Goal: Task Accomplishment & Management: Use online tool/utility

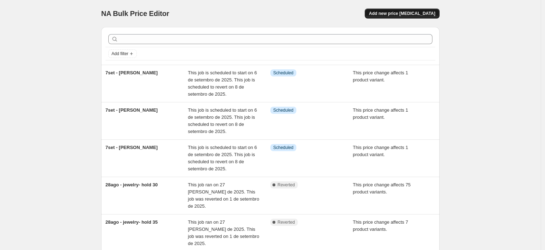
click at [423, 14] on span "Add new price [MEDICAL_DATA]" at bounding box center [402, 14] width 66 height 6
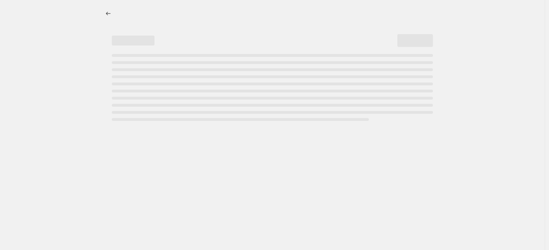
select select "percentage"
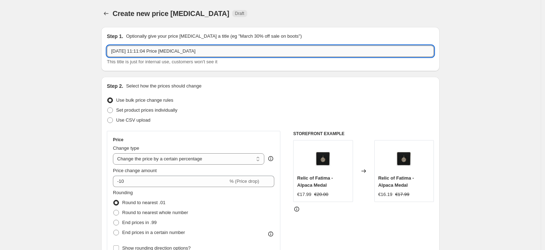
click at [214, 56] on input "[DATE] 11:11:04 Price [MEDICAL_DATA]" at bounding box center [270, 51] width 327 height 11
click at [213, 54] on input "[DATE] 11:11:04 Price [MEDICAL_DATA]" at bounding box center [270, 51] width 327 height 11
click at [215, 51] on input "[DATE] 11:11:04 Price [MEDICAL_DATA]" at bounding box center [270, 51] width 327 height 11
type input "8set - botbvm - hold40"
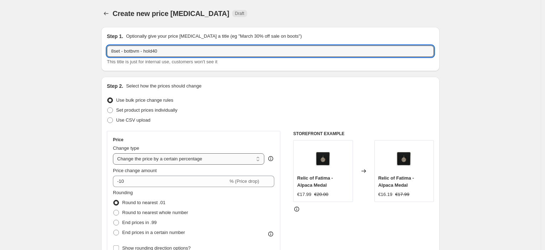
click at [181, 162] on select "Change the price to a certain amount Change the price by a certain amount Chang…" at bounding box center [188, 158] width 151 height 11
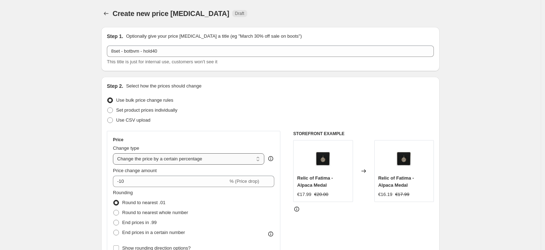
select select "pcap"
click at [115, 153] on select "Change the price to a certain amount Change the price by a certain amount Chang…" at bounding box center [188, 158] width 151 height 11
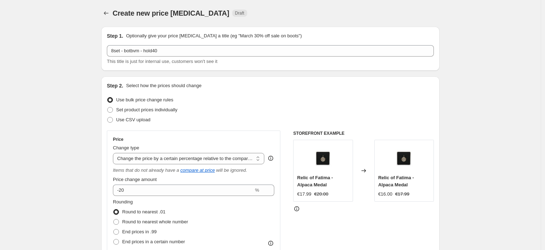
scroll to position [40, 0]
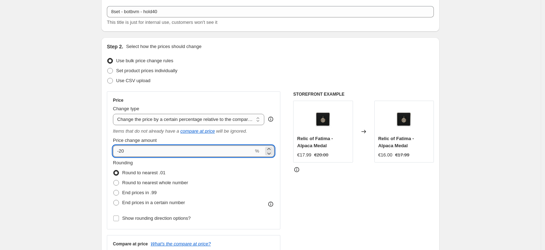
click at [147, 148] on input "-20" at bounding box center [183, 151] width 141 height 11
type input "-2"
type input "-40"
click at [152, 192] on span "End prices in .99" at bounding box center [139, 192] width 35 height 5
click at [114, 190] on input "End prices in .99" at bounding box center [113, 190] width 0 height 0
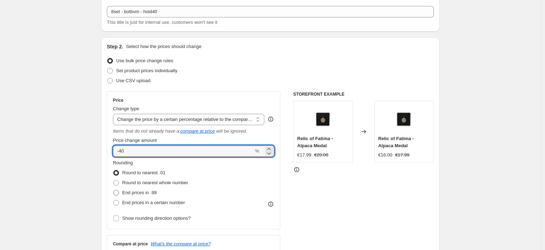
radio input "true"
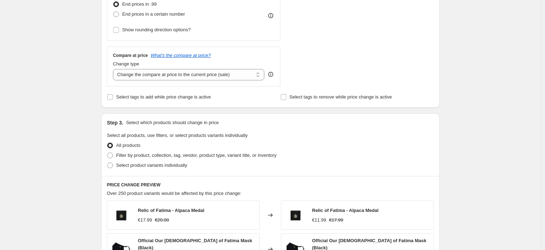
scroll to position [237, 0]
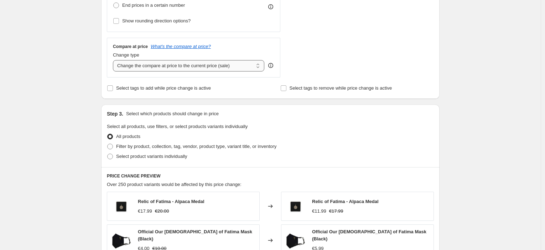
click at [181, 63] on select "Change the compare at price to the current price (sale) Change the compare at p…" at bounding box center [188, 65] width 151 height 11
select select "no_change"
click at [115, 60] on select "Change the compare at price to the current price (sale) Change the compare at p…" at bounding box center [188, 65] width 151 height 11
click at [87, 118] on div "Create new price [MEDICAL_DATA]. This page is ready Create new price [MEDICAL_D…" at bounding box center [270, 128] width 540 height 730
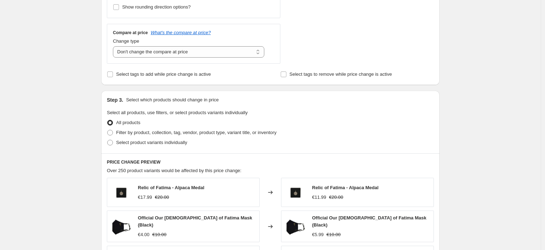
scroll to position [277, 0]
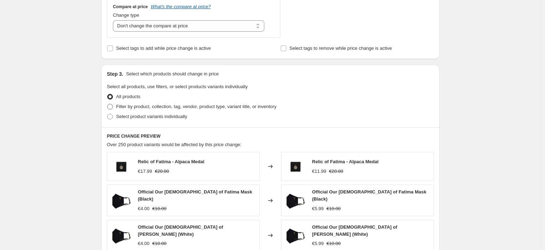
click at [137, 105] on span "Filter by product, collection, tag, vendor, product type, variant title, or inv…" at bounding box center [196, 106] width 160 height 5
click at [108, 104] on input "Filter by product, collection, tag, vendor, product type, variant title, or inv…" at bounding box center [107, 104] width 0 height 0
radio input "true"
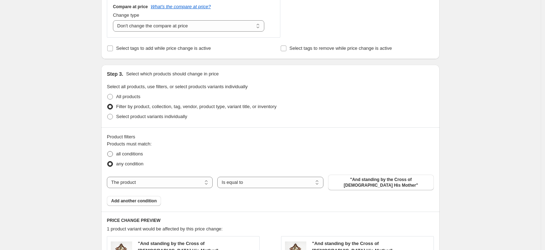
click at [137, 153] on span "all conditions" at bounding box center [129, 153] width 27 height 5
click at [108, 152] on input "all conditions" at bounding box center [107, 151] width 0 height 0
radio input "true"
click at [185, 183] on select "The product The product's collection The product's tag The product's vendor The…" at bounding box center [160, 182] width 106 height 11
select select "collection"
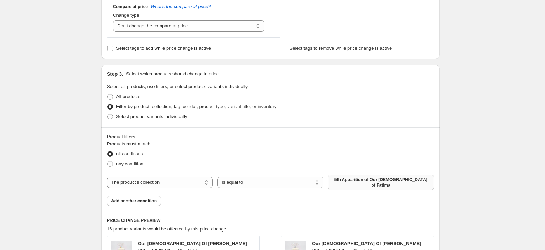
click at [375, 181] on span "5th Apparition of Our [DEMOGRAPHIC_DATA] of Fatima" at bounding box center [380, 182] width 97 height 11
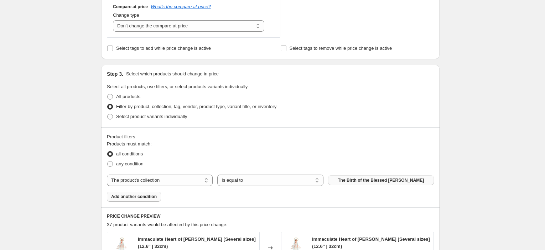
click at [150, 194] on button "Add another condition" at bounding box center [134, 197] width 54 height 10
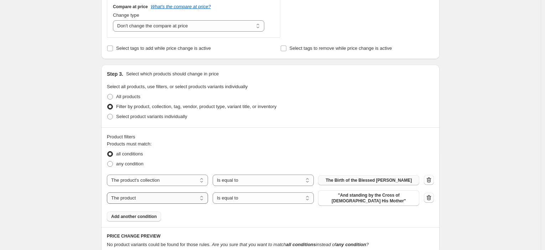
click at [169, 202] on select "The product The product's collection The product's tag The product's vendor The…" at bounding box center [157, 198] width 101 height 11
select select "tag"
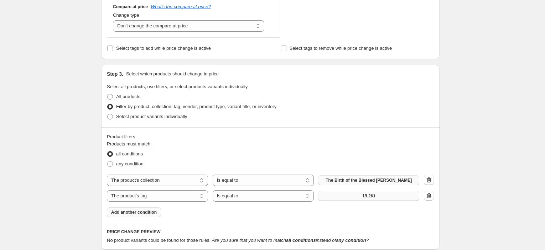
click at [351, 196] on button "19.2Kt" at bounding box center [368, 196] width 101 height 10
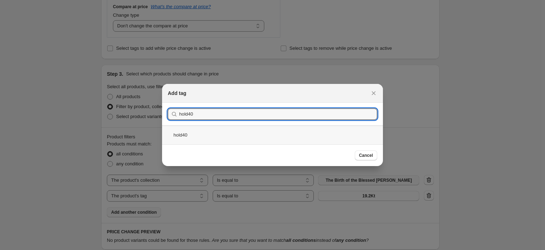
type input "hold40"
click at [194, 135] on div "hold40" at bounding box center [272, 135] width 221 height 19
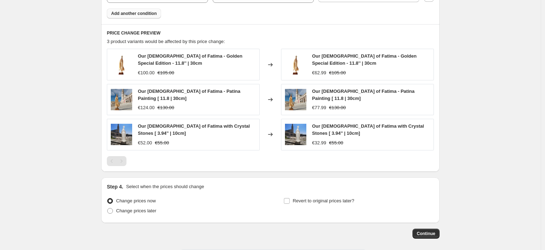
scroll to position [505, 0]
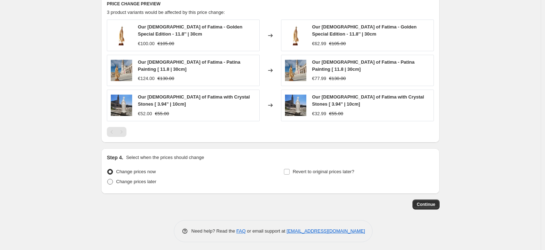
click at [147, 182] on span "Change prices later" at bounding box center [136, 181] width 40 height 5
click at [108, 179] on input "Change prices later" at bounding box center [107, 179] width 0 height 0
radio input "true"
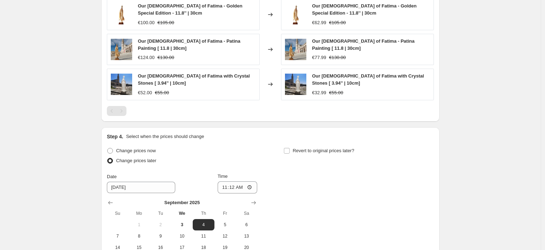
scroll to position [545, 0]
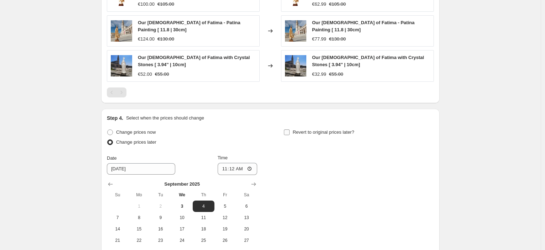
click at [309, 130] on span "Revert to original prices later?" at bounding box center [324, 132] width 62 height 5
click at [289, 130] on input "Revert to original prices later?" at bounding box center [287, 133] width 6 height 6
checkbox input "true"
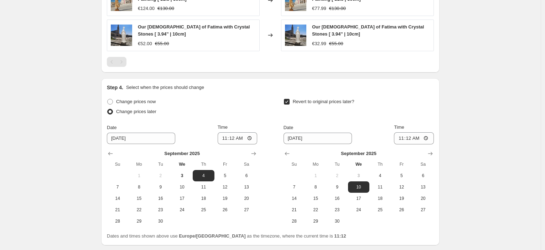
scroll to position [624, 0]
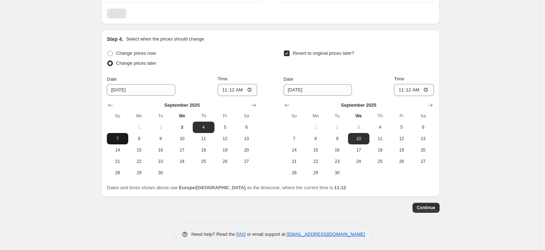
click at [121, 139] on button "7" at bounding box center [117, 138] width 21 height 11
type input "[DATE]"
click at [234, 88] on input "11:12" at bounding box center [238, 90] width 40 height 12
type input "23:45"
click at [413, 89] on input "11:12" at bounding box center [414, 90] width 40 height 12
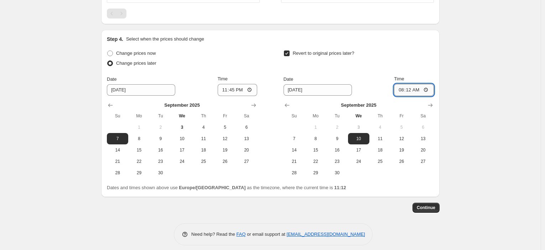
type input "08:00"
click at [432, 207] on span "Continue" at bounding box center [426, 208] width 19 height 6
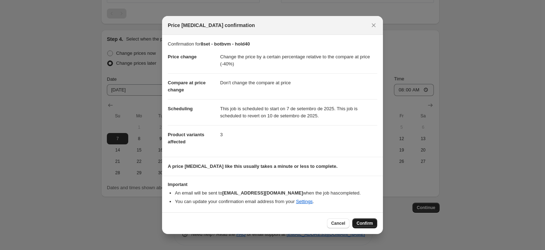
click at [367, 222] on span "Confirm" at bounding box center [364, 224] width 16 height 6
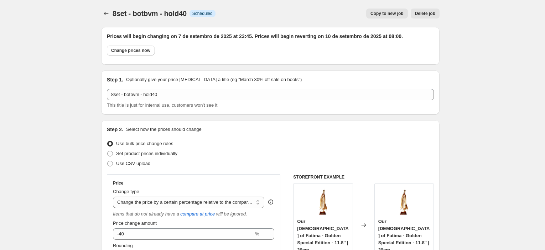
click at [399, 15] on span "Copy to new job" at bounding box center [386, 14] width 33 height 6
select select "pcap"
select select "no_change"
select select "collection"
select select "tag"
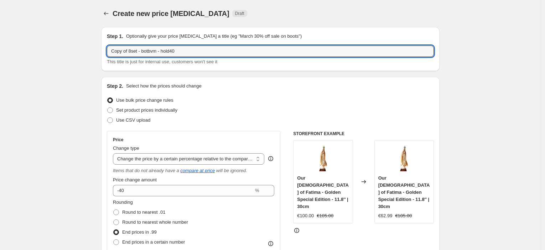
drag, startPoint x: 130, startPoint y: 52, endPoint x: 100, endPoint y: 51, distance: 30.3
click at [174, 49] on input "8set - botbvm - hold40" at bounding box center [270, 51] width 327 height 11
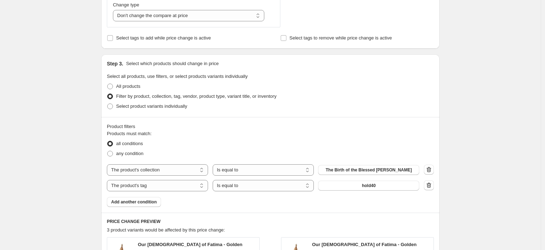
scroll to position [356, 0]
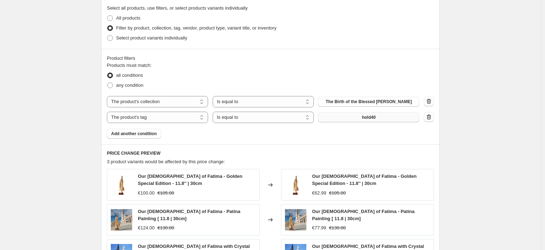
type input "8set - botbvm - hold40"
click at [379, 117] on button "hold40" at bounding box center [368, 118] width 101 height 10
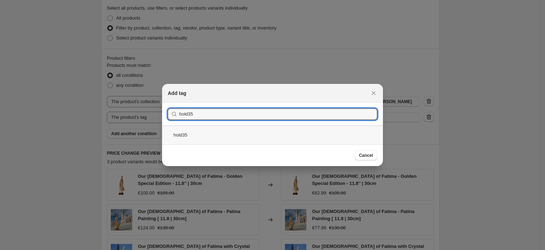
type input "hold35"
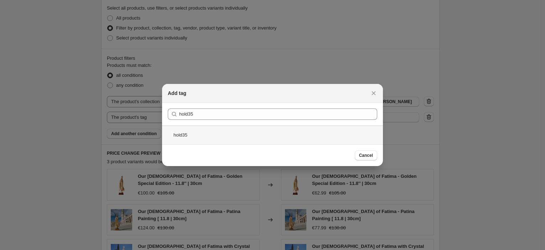
click at [215, 132] on div "hold35" at bounding box center [272, 135] width 221 height 19
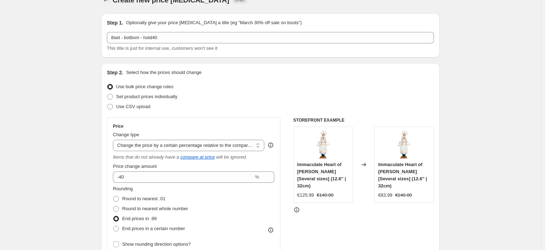
scroll to position [0, 0]
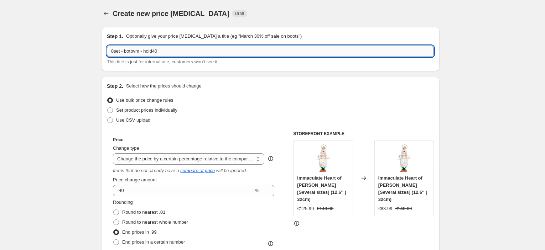
click at [211, 52] on input "8set - botbvm - hold40" at bounding box center [270, 51] width 327 height 11
type input "8set - botbvm - hold35"
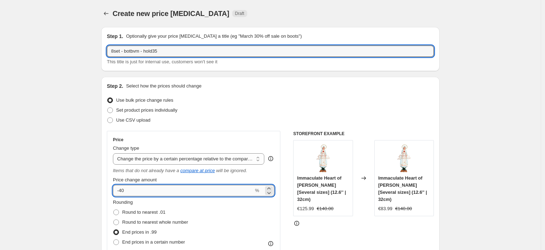
click at [160, 194] on input "-40" at bounding box center [183, 190] width 141 height 11
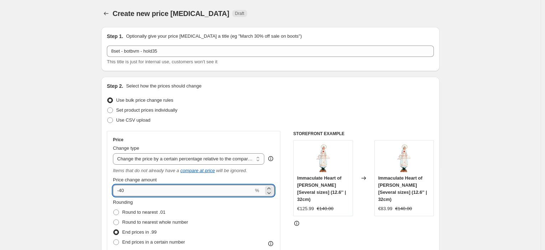
type input "-4"
type input "-35"
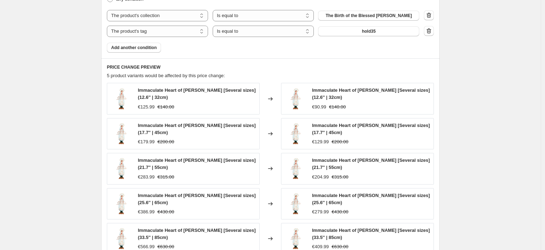
scroll to position [554, 0]
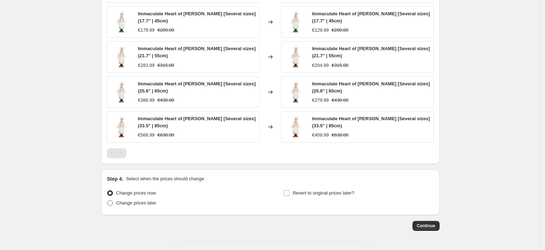
click at [156, 207] on label "Change prices later" at bounding box center [131, 203] width 49 height 10
click at [108, 201] on input "Change prices later" at bounding box center [107, 200] width 0 height 0
radio input "true"
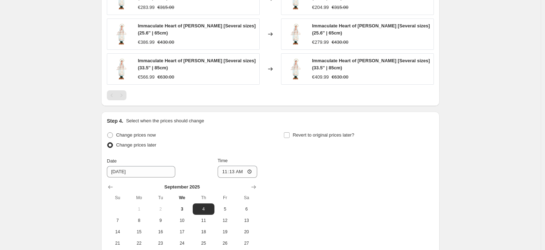
scroll to position [699, 0]
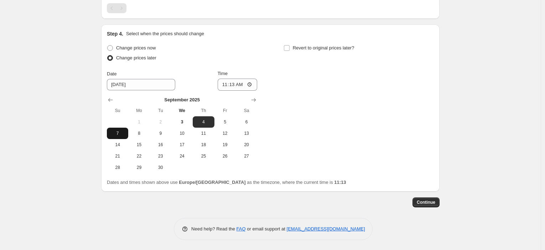
click at [124, 137] on button "7" at bounding box center [117, 133] width 21 height 11
type input "[DATE]"
click at [237, 87] on input "11:13" at bounding box center [238, 85] width 40 height 12
type input "23:45"
click at [321, 46] on span "Revert to original prices later?" at bounding box center [324, 47] width 62 height 5
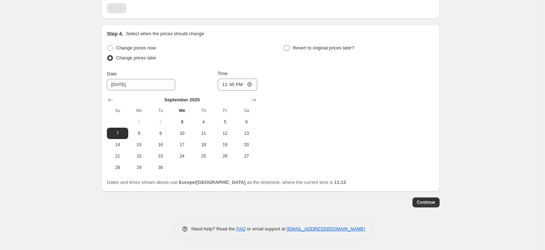
click at [289, 46] on input "Revert to original prices later?" at bounding box center [287, 48] width 6 height 6
checkbox input "true"
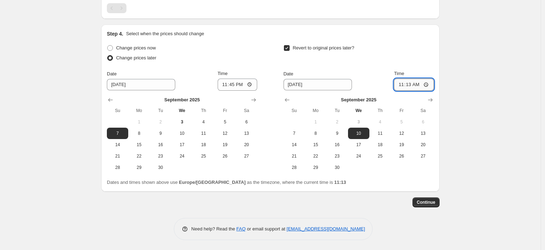
click at [409, 84] on input "11:13" at bounding box center [414, 85] width 40 height 12
type input "08:00"
click at [435, 202] on span "Continue" at bounding box center [426, 203] width 19 height 6
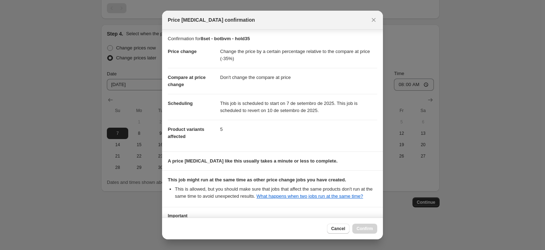
scroll to position [54, 0]
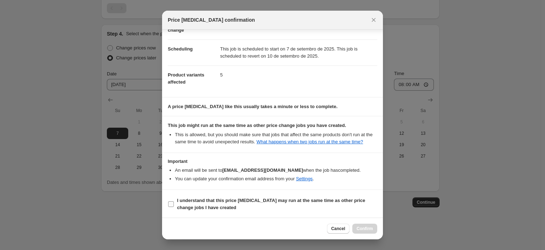
click at [262, 198] on b "I understand that this price [MEDICAL_DATA] may run at the same time as other p…" at bounding box center [271, 204] width 188 height 12
click at [174, 202] on input "I understand that this price [MEDICAL_DATA] may run at the same time as other p…" at bounding box center [171, 205] width 6 height 6
checkbox input "true"
click at [370, 226] on button "Confirm" at bounding box center [364, 229] width 25 height 10
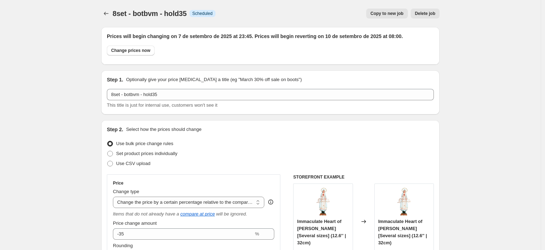
click at [399, 14] on span "Copy to new job" at bounding box center [386, 14] width 33 height 6
select select "pcap"
select select "no_change"
select select "collection"
select select "tag"
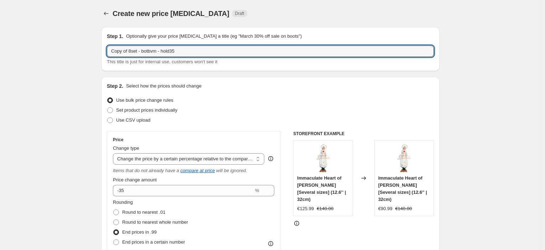
drag, startPoint x: 129, startPoint y: 51, endPoint x: 100, endPoint y: 56, distance: 29.4
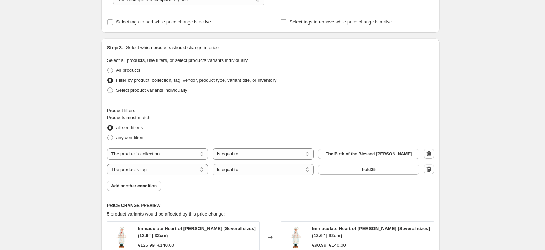
scroll to position [356, 0]
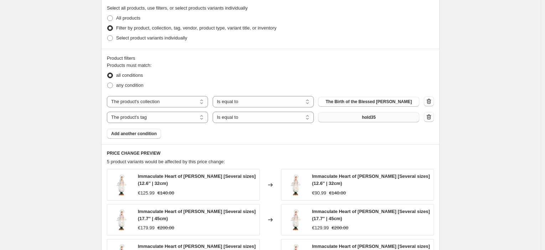
type input "8set - botbvm - hold35"
click at [375, 117] on span "hold35" at bounding box center [369, 118] width 14 height 6
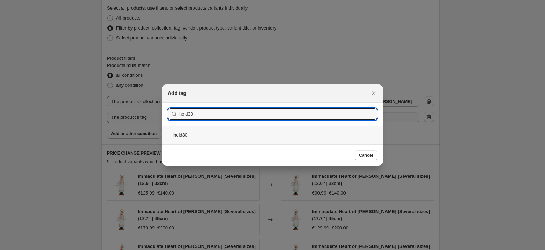
type input "hold30"
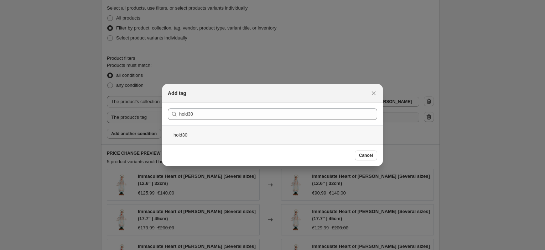
click at [230, 129] on div "hold30" at bounding box center [272, 135] width 221 height 19
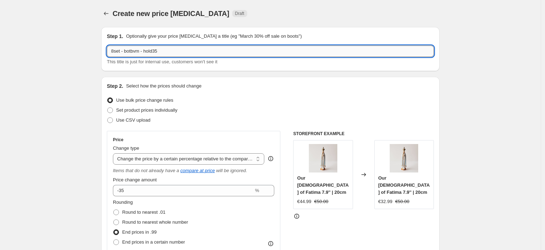
click at [176, 52] on input "8set - botbvm - hold35" at bounding box center [270, 51] width 327 height 11
type input "8set - botbvm - hold30"
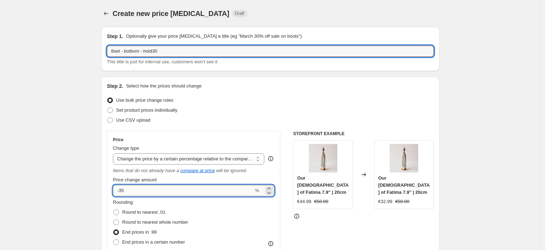
click at [137, 188] on input "-35" at bounding box center [183, 190] width 141 height 11
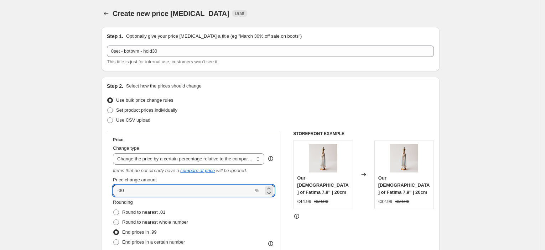
type input "-30"
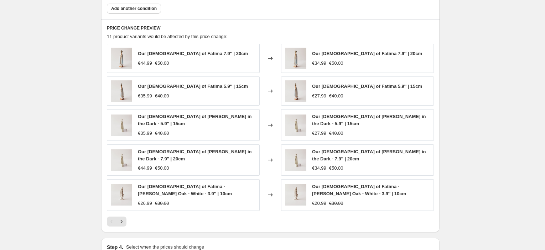
scroll to position [566, 0]
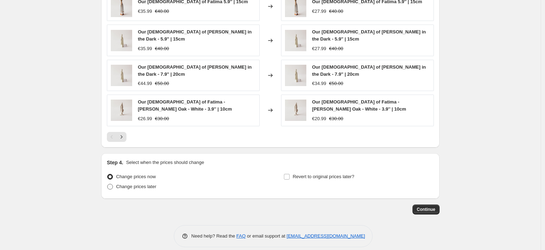
click at [146, 184] on span "Change prices later" at bounding box center [136, 186] width 40 height 5
click at [108, 184] on input "Change prices later" at bounding box center [107, 184] width 0 height 0
radio input "true"
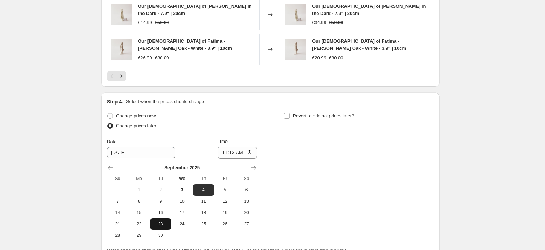
scroll to position [688, 0]
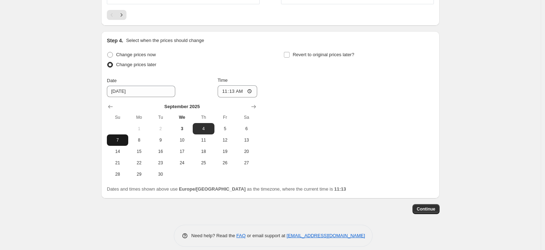
click at [118, 137] on span "7" at bounding box center [118, 140] width 16 height 6
type input "[DATE]"
click at [238, 86] on input "11:13" at bounding box center [238, 91] width 40 height 12
type input "23:45"
click at [326, 56] on div "Revert to original prices later?" at bounding box center [358, 60] width 150 height 21
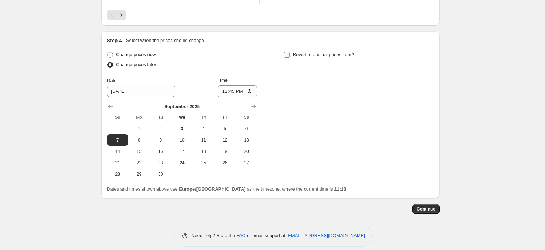
click at [325, 52] on span "Revert to original prices later?" at bounding box center [324, 54] width 62 height 5
click at [289, 52] on input "Revert to original prices later?" at bounding box center [287, 55] width 6 height 6
checkbox input "true"
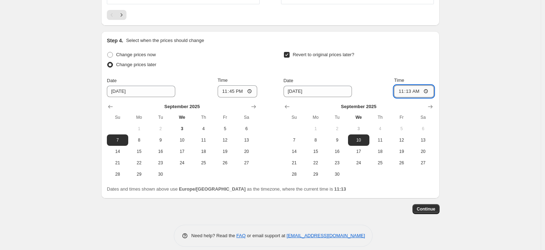
click at [411, 86] on input "11:13" at bounding box center [414, 91] width 40 height 12
type input "08:00"
click at [425, 205] on button "Continue" at bounding box center [425, 209] width 27 height 10
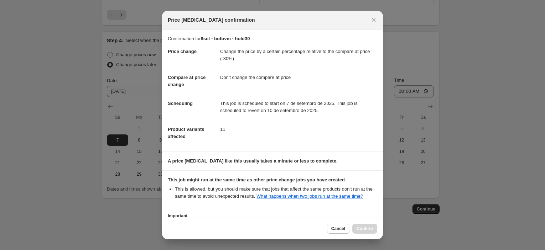
scroll to position [54, 0]
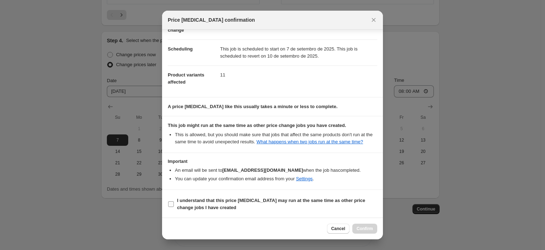
click at [258, 200] on b "I understand that this price [MEDICAL_DATA] may run at the same time as other p…" at bounding box center [271, 204] width 188 height 12
click at [174, 202] on input "I understand that this price [MEDICAL_DATA] may run at the same time as other p…" at bounding box center [171, 205] width 6 height 6
checkbox input "true"
click at [361, 231] on span "Confirm" at bounding box center [364, 229] width 16 height 6
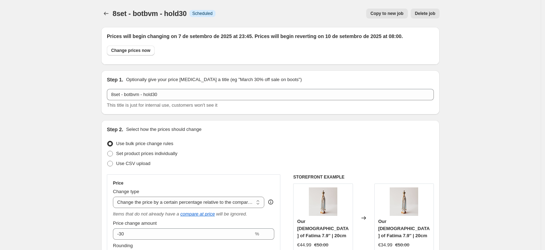
click at [399, 15] on span "Copy to new job" at bounding box center [386, 14] width 33 height 6
select select "pcap"
select select "no_change"
select select "collection"
select select "tag"
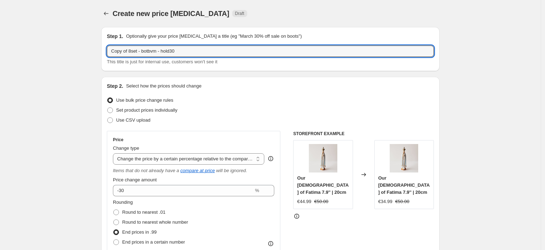
drag, startPoint x: 130, startPoint y: 49, endPoint x: 98, endPoint y: 52, distance: 31.4
type input "8set - botbvm - hold30"
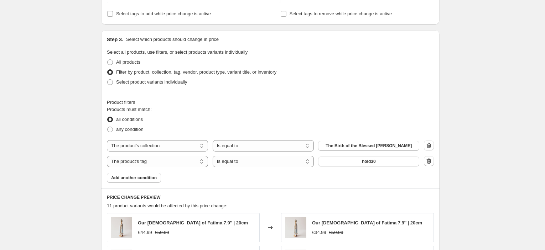
scroll to position [435, 0]
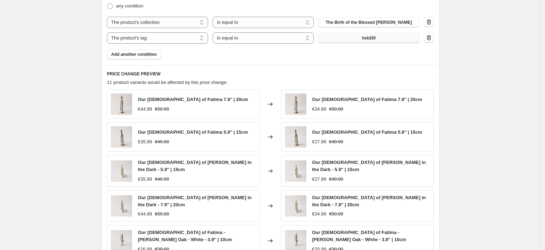
click at [381, 38] on button "hold30" at bounding box center [368, 38] width 101 height 10
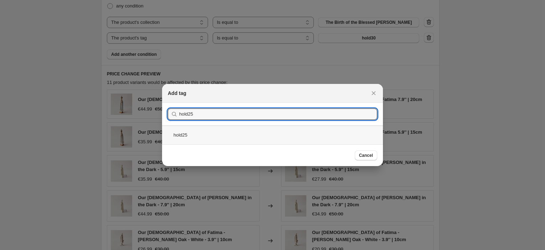
type input "hold25"
click at [230, 138] on div "hold25" at bounding box center [272, 135] width 221 height 19
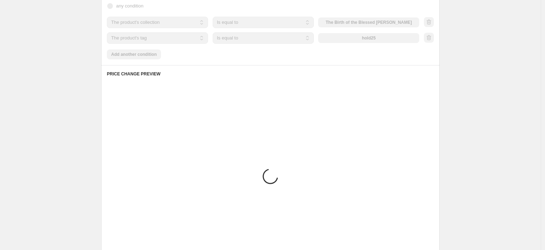
scroll to position [387, 0]
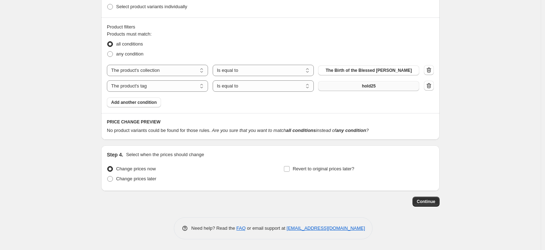
click at [381, 82] on button "hold25" at bounding box center [368, 86] width 101 height 10
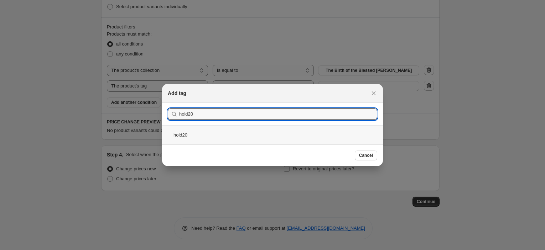
type input "hold20"
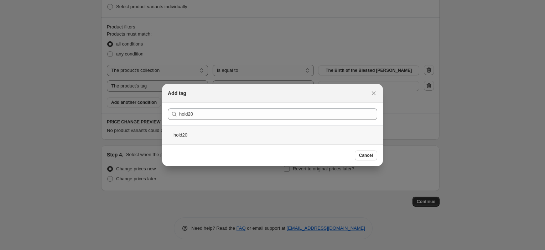
click at [225, 133] on div "hold20" at bounding box center [272, 135] width 221 height 19
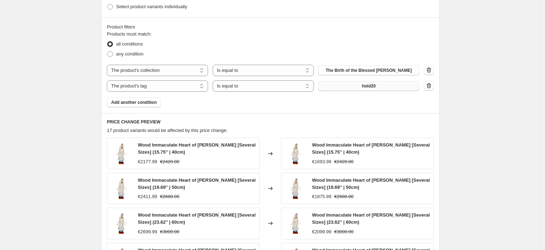
click at [355, 90] on button "hold20" at bounding box center [368, 86] width 101 height 10
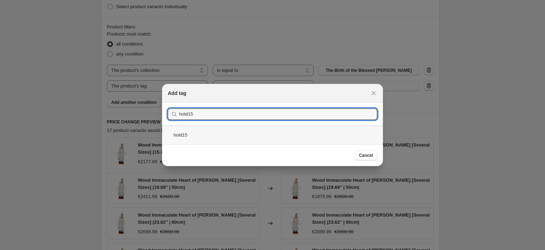
type input "hold15"
click at [235, 142] on div "hold15" at bounding box center [272, 135] width 221 height 19
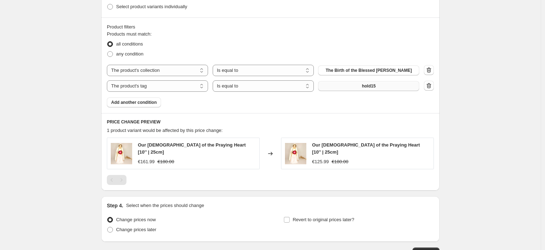
click at [373, 88] on span "hold15" at bounding box center [369, 86] width 14 height 6
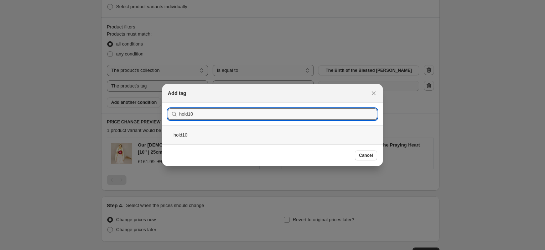
type input "hold10"
click at [236, 135] on div "hold10" at bounding box center [272, 135] width 221 height 19
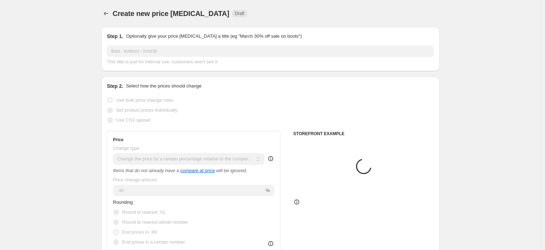
scroll to position [387, 0]
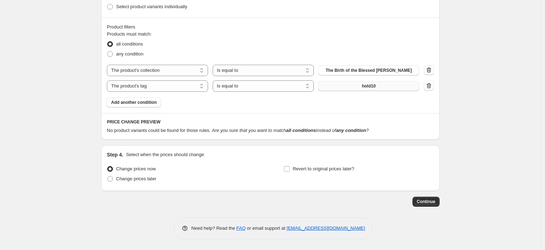
click at [382, 87] on button "hold10" at bounding box center [368, 86] width 101 height 10
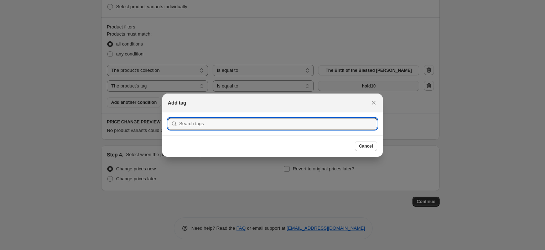
scroll to position [0, 0]
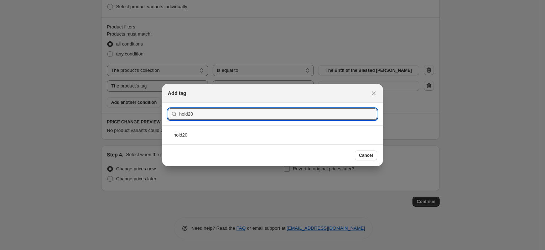
type input "hold20"
click at [229, 133] on div "hold20" at bounding box center [272, 135] width 221 height 19
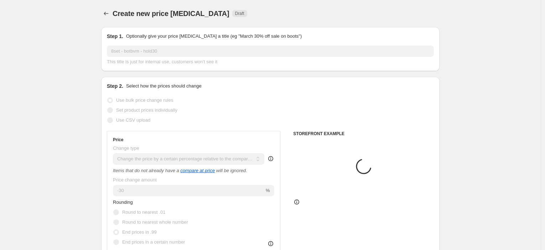
scroll to position [387, 0]
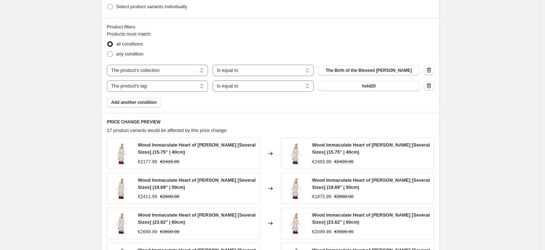
click at [486, 129] on div "Create new price [MEDICAL_DATA]. This page is ready Create new price [MEDICAL_D…" at bounding box center [270, 27] width 540 height 828
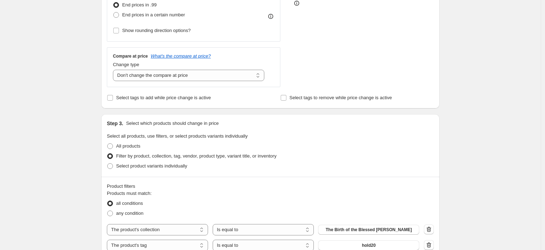
scroll to position [110, 0]
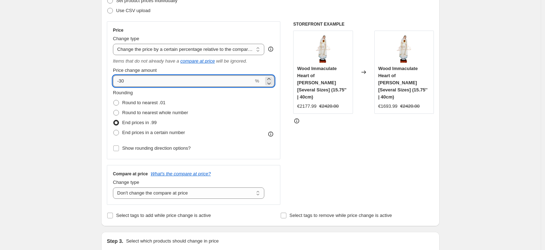
click at [144, 79] on input "-30" at bounding box center [183, 80] width 141 height 11
type input "-3"
type input "-20"
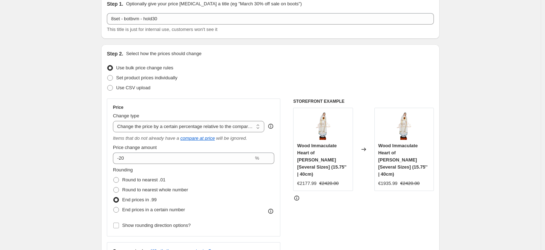
scroll to position [0, 0]
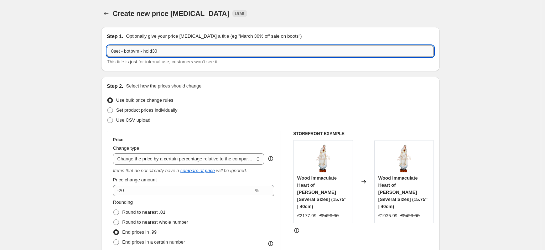
click at [206, 52] on input "8set - botbvm - hold30" at bounding box center [270, 51] width 327 height 11
type input "8set - botbvm - hold20"
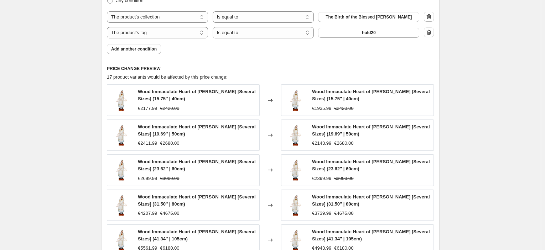
scroll to position [554, 0]
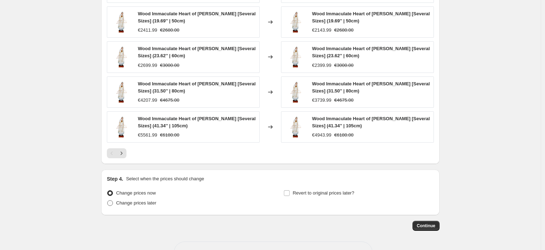
click at [145, 205] on span "Change prices later" at bounding box center [136, 202] width 40 height 5
click at [108, 201] on input "Change prices later" at bounding box center [107, 200] width 0 height 0
radio input "true"
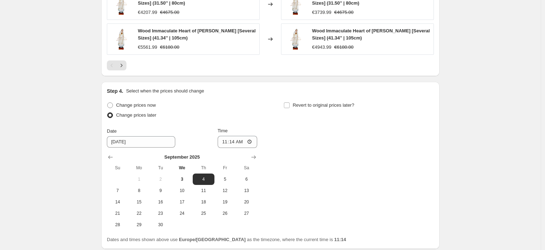
scroll to position [672, 0]
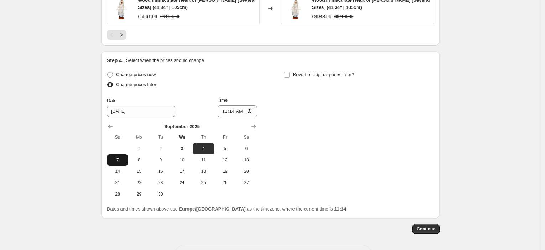
click at [118, 162] on span "7" at bounding box center [118, 160] width 16 height 6
type input "[DATE]"
click at [237, 112] on input "11:14" at bounding box center [238, 111] width 40 height 12
type input "23:45"
click at [319, 74] on span "Revert to original prices later?" at bounding box center [324, 74] width 62 height 5
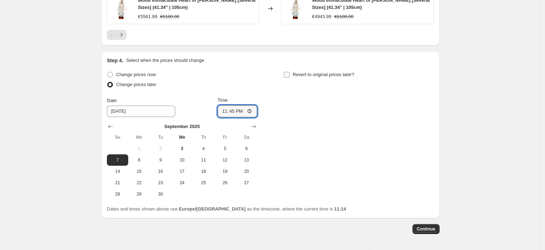
click at [289, 74] on input "Revert to original prices later?" at bounding box center [287, 75] width 6 height 6
checkbox input "true"
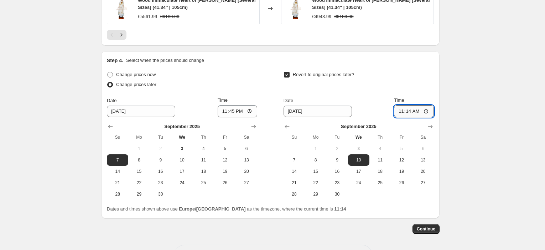
click at [409, 110] on input "11:14" at bounding box center [414, 111] width 40 height 12
type input "08:00"
click at [439, 229] on button "Continue" at bounding box center [425, 229] width 27 height 10
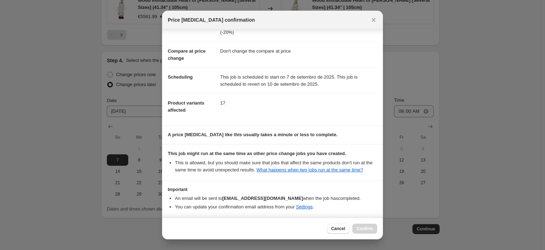
scroll to position [54, 0]
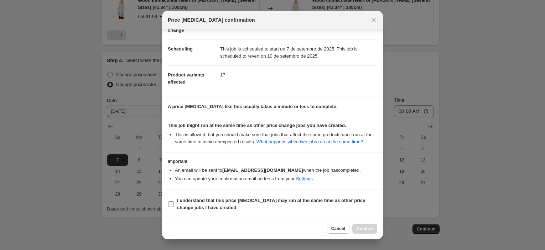
click at [240, 205] on span "I understand that this price [MEDICAL_DATA] may run at the same time as other p…" at bounding box center [277, 204] width 200 height 14
click at [174, 205] on input "I understand that this price [MEDICAL_DATA] may run at the same time as other p…" at bounding box center [171, 205] width 6 height 6
checkbox input "true"
click at [360, 231] on span "Confirm" at bounding box center [364, 229] width 16 height 6
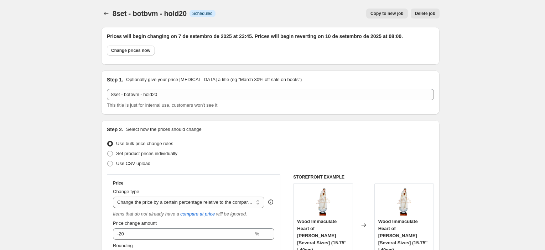
click at [375, 15] on span "Copy to new job" at bounding box center [386, 14] width 33 height 6
select select "pcap"
select select "no_change"
select select "collection"
select select "tag"
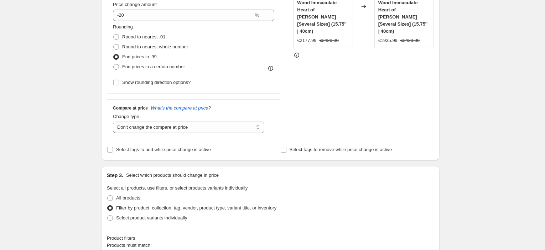
scroll to position [316, 0]
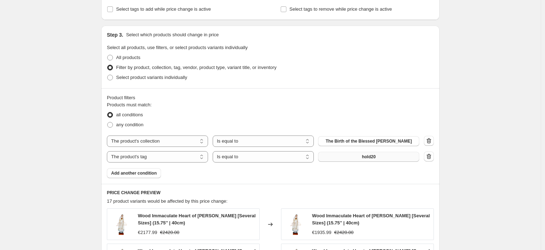
click at [402, 152] on button "hold20" at bounding box center [368, 157] width 101 height 10
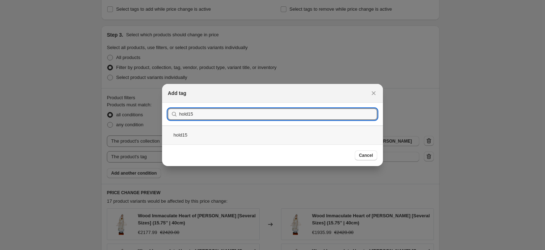
type input "hold15"
click at [204, 136] on div "hold15" at bounding box center [272, 135] width 221 height 19
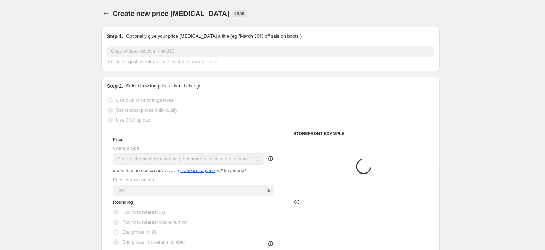
scroll to position [316, 0]
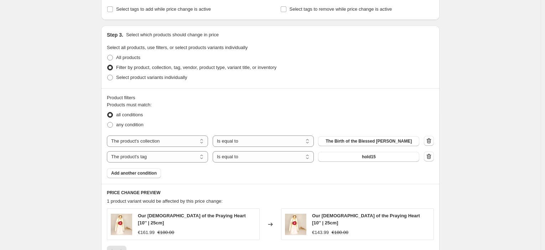
click at [460, 102] on div "Create new price [MEDICAL_DATA]. This page is ready Create new price [MEDICAL_D…" at bounding box center [270, 28] width 540 height 688
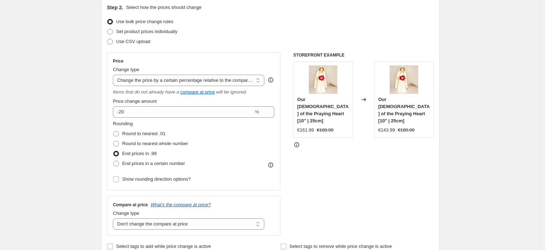
scroll to position [0, 0]
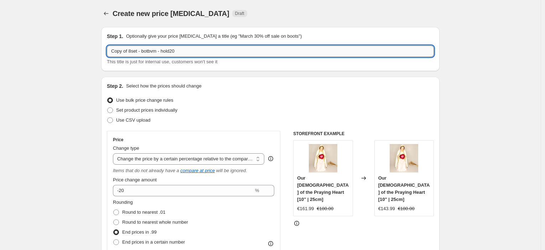
drag, startPoint x: 130, startPoint y: 52, endPoint x: 110, endPoint y: 50, distance: 19.6
click at [110, 50] on input "Copy of 8set - botbvm - hold20" at bounding box center [270, 51] width 327 height 11
type input "8set - botbvm - hold15"
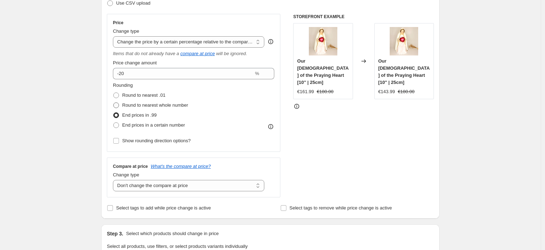
scroll to position [118, 0]
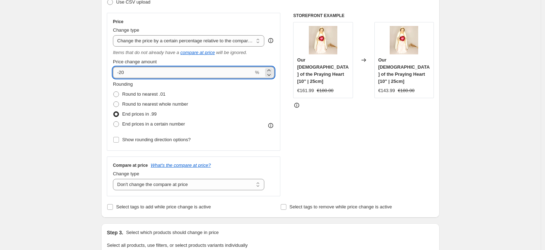
click at [146, 69] on input "-20" at bounding box center [183, 72] width 141 height 11
type input "-2"
type input "-15"
click at [89, 120] on div "Create new price [MEDICAL_DATA]. This page is ready Create new price [MEDICAL_D…" at bounding box center [270, 226] width 540 height 688
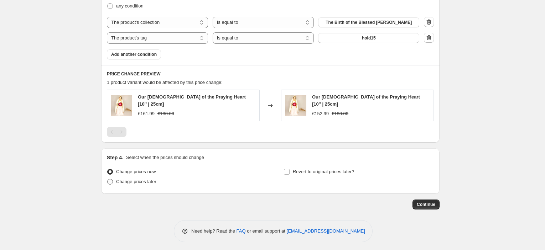
click at [132, 179] on span "Change prices later" at bounding box center [136, 181] width 40 height 5
click at [108, 179] on input "Change prices later" at bounding box center [107, 179] width 0 height 0
radio input "true"
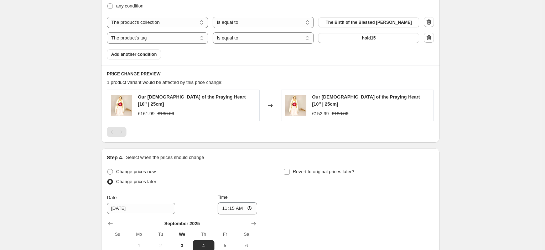
scroll to position [557, 0]
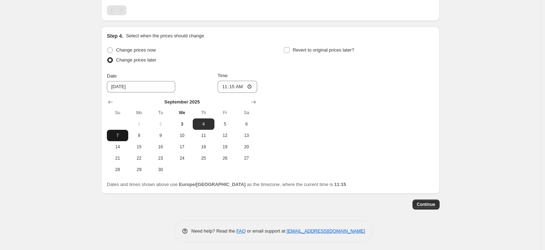
click at [121, 133] on span "7" at bounding box center [118, 136] width 16 height 6
type input "[DATE]"
click at [237, 85] on input "11:15" at bounding box center [238, 87] width 40 height 12
type input "23:45"
click at [319, 47] on span "Revert to original prices later?" at bounding box center [324, 49] width 62 height 5
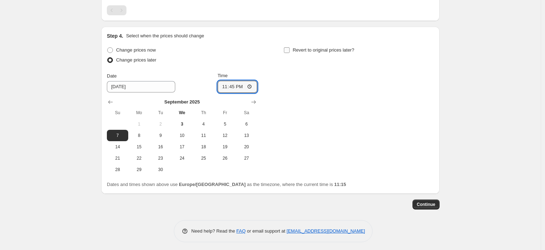
click at [289, 47] on input "Revert to original prices later?" at bounding box center [287, 50] width 6 height 6
checkbox input "true"
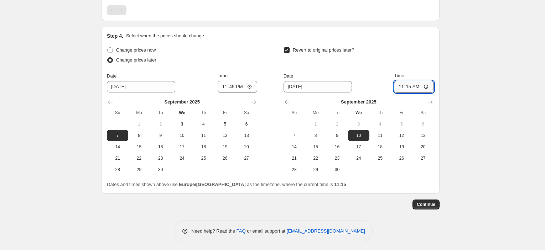
click at [413, 85] on input "11:15" at bounding box center [414, 87] width 40 height 12
type input "08:00"
click at [428, 202] on span "Continue" at bounding box center [426, 205] width 19 height 6
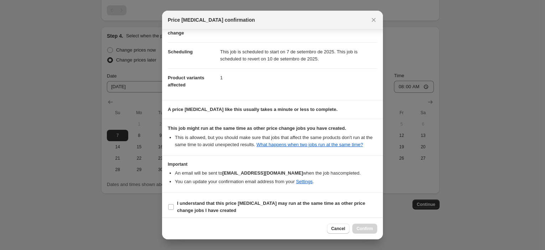
scroll to position [54, 0]
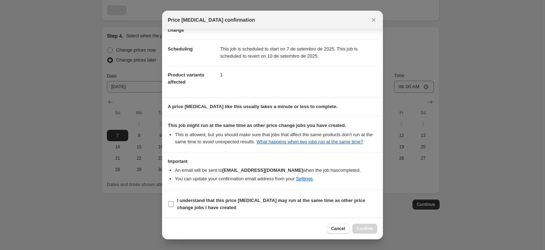
drag, startPoint x: 294, startPoint y: 193, endPoint x: 297, endPoint y: 199, distance: 6.7
click at [294, 193] on section "I understand that this price [MEDICAL_DATA] may run at the same time as other p…" at bounding box center [272, 204] width 221 height 28
click at [297, 199] on b "I understand that this price [MEDICAL_DATA] may run at the same time as other p…" at bounding box center [271, 204] width 188 height 12
click at [174, 202] on input "I understand that this price [MEDICAL_DATA] may run at the same time as other p…" at bounding box center [171, 205] width 6 height 6
checkbox input "true"
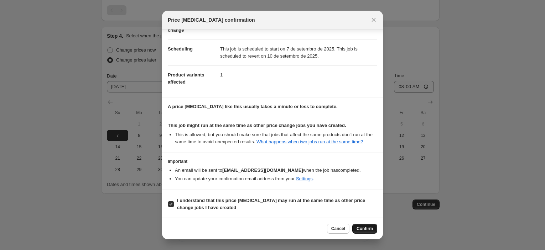
click at [362, 229] on span "Confirm" at bounding box center [364, 229] width 16 height 6
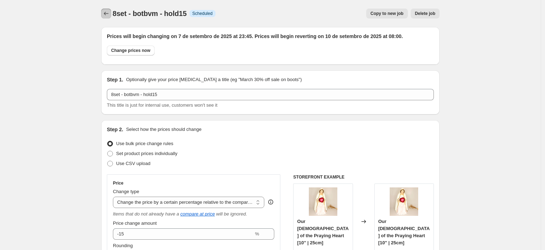
click at [109, 15] on icon "Price change jobs" at bounding box center [106, 13] width 7 height 7
